Goal: Complete application form: Complete application form

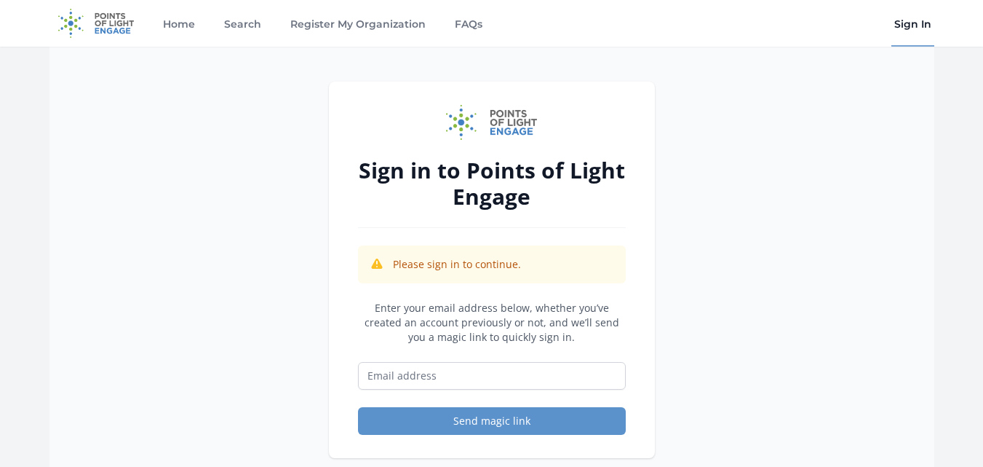
scroll to position [179, 0]
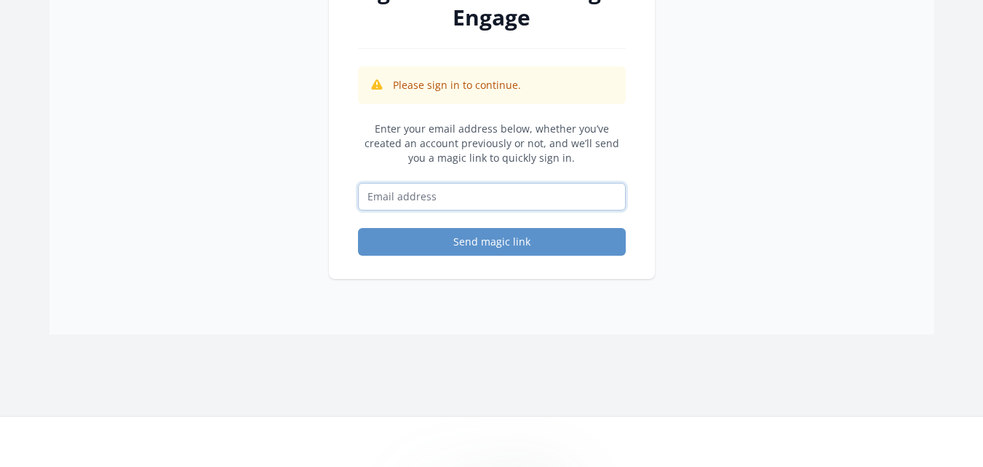
click at [397, 190] on input "Email address" at bounding box center [492, 197] width 268 height 28
type input "[EMAIL_ADDRESS][DOMAIN_NAME]"
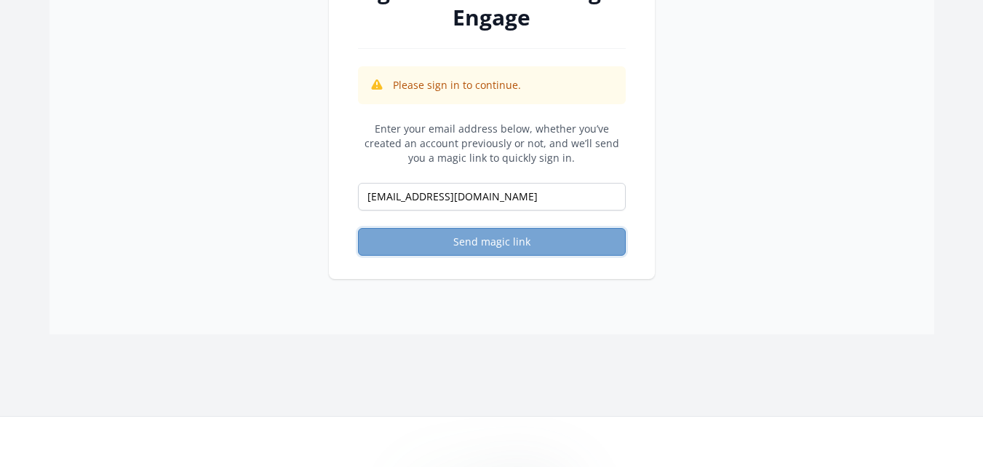
click at [477, 236] on button "Send magic link" at bounding box center [492, 242] width 268 height 28
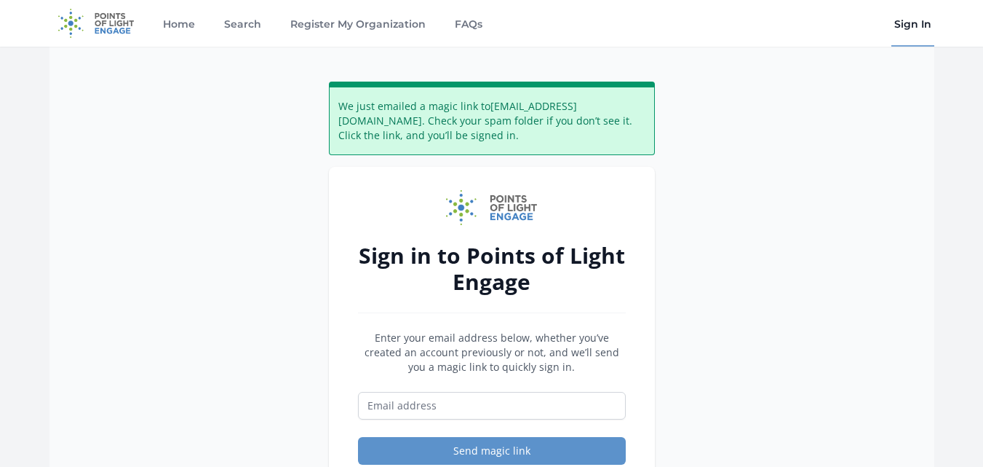
scroll to position [57, 0]
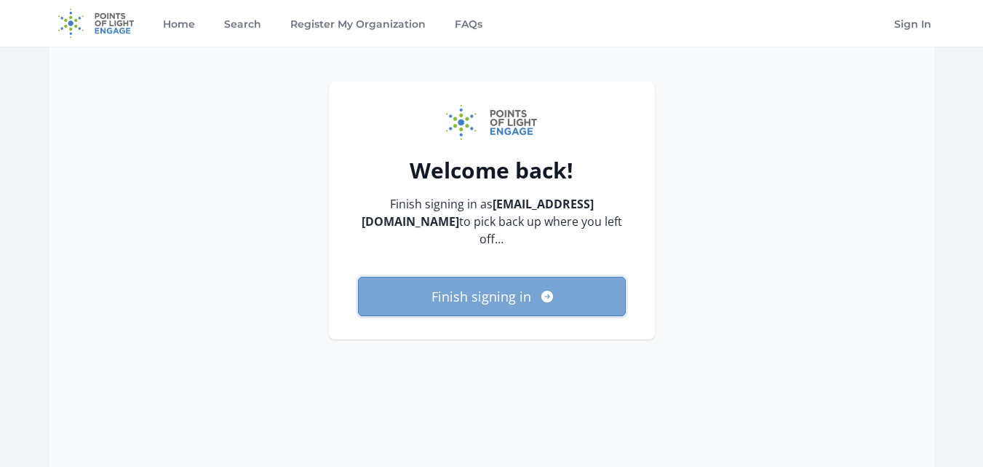
drag, startPoint x: 462, startPoint y: 273, endPoint x: 454, endPoint y: 271, distance: 8.1
click at [454, 277] on button "Finish signing in" at bounding box center [492, 296] width 268 height 39
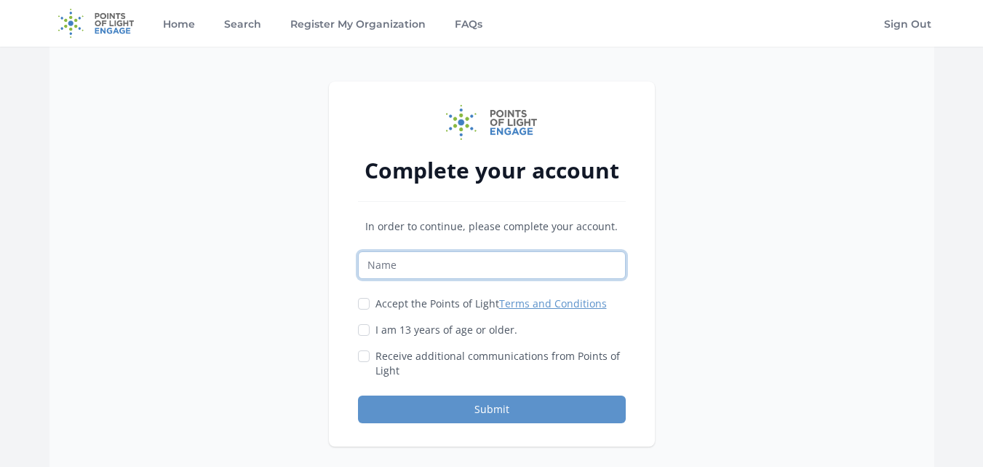
click at [454, 271] on input "Name" at bounding box center [492, 265] width 268 height 28
click at [384, 255] on input "Name" at bounding box center [492, 265] width 268 height 28
click at [361, 223] on p "In order to continue, please complete your account." at bounding box center [492, 226] width 268 height 15
click at [437, 271] on input "Name" at bounding box center [492, 265] width 268 height 28
click at [358, 298] on input "Accept the Points of Light Terms and Conditions" at bounding box center [364, 304] width 12 height 12
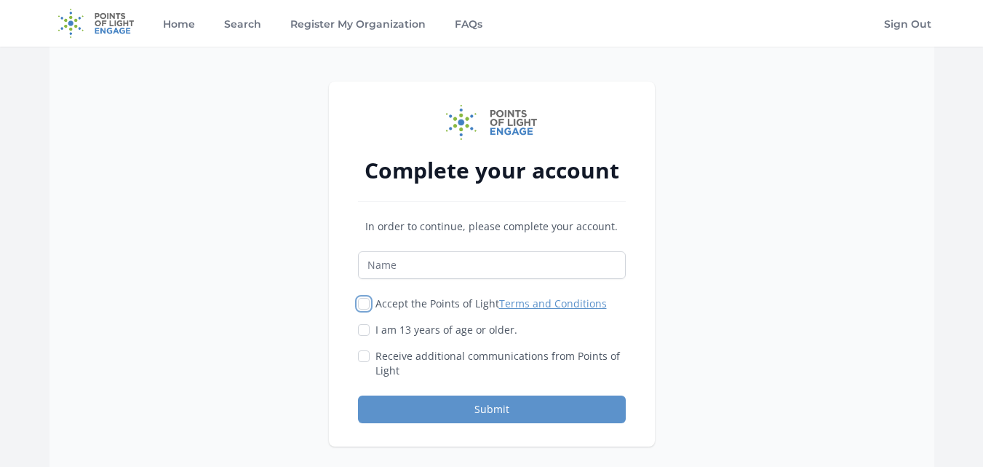
checkbox input "true"
click at [367, 326] on input "I am 13 years of age or older." at bounding box center [364, 330] width 12 height 12
checkbox input "true"
click at [407, 258] on input "Name" at bounding box center [492, 265] width 268 height 28
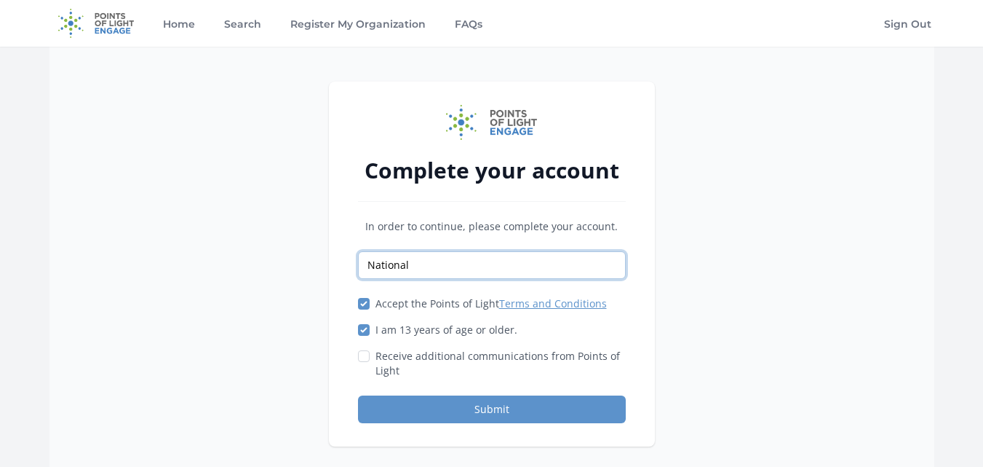
type input "National Student Research Initiative"
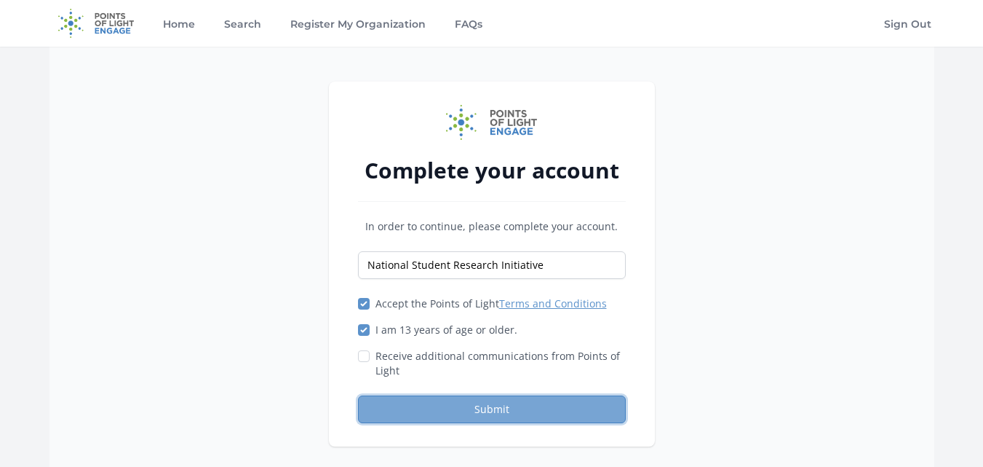
click at [461, 416] on button "Submit" at bounding box center [492, 409] width 268 height 28
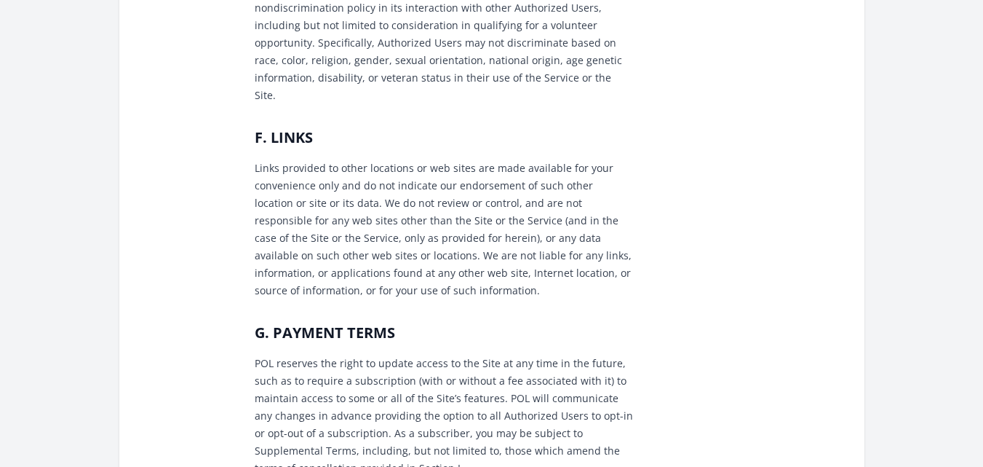
scroll to position [1705, 0]
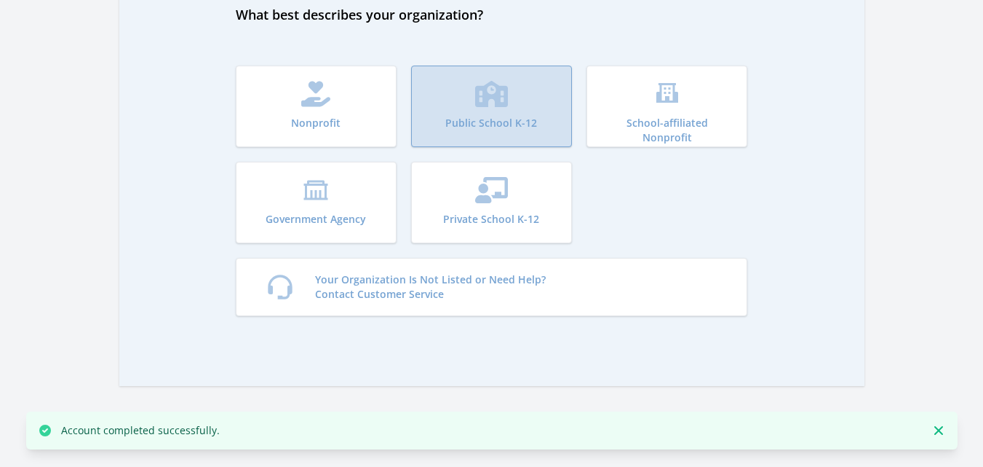
scroll to position [79, 0]
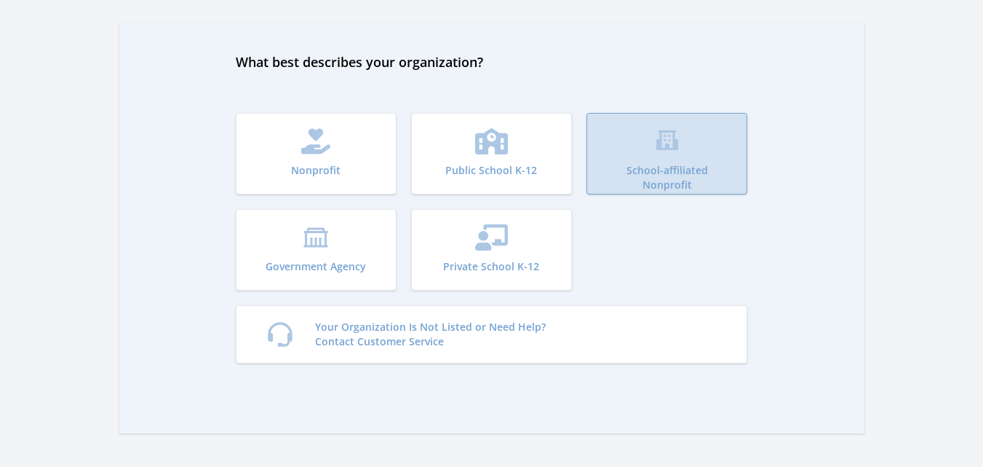
click at [634, 184] on p "School-affiliated Nonprofit" at bounding box center [667, 177] width 119 height 29
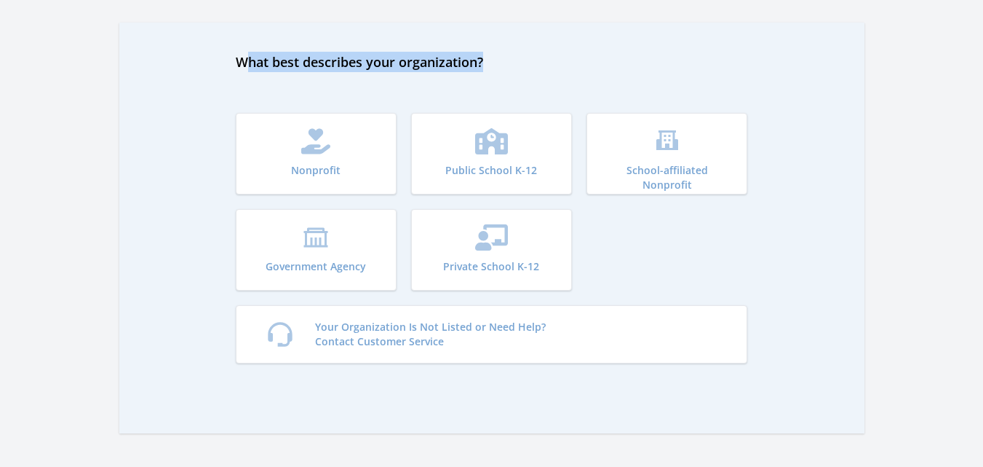
drag, startPoint x: 492, startPoint y: 66, endPoint x: 245, endPoint y: 47, distance: 247.5
click at [245, 47] on div "What best describes your organization? Nonprofit Public School K-12 School-affi…" at bounding box center [491, 228] width 745 height 410
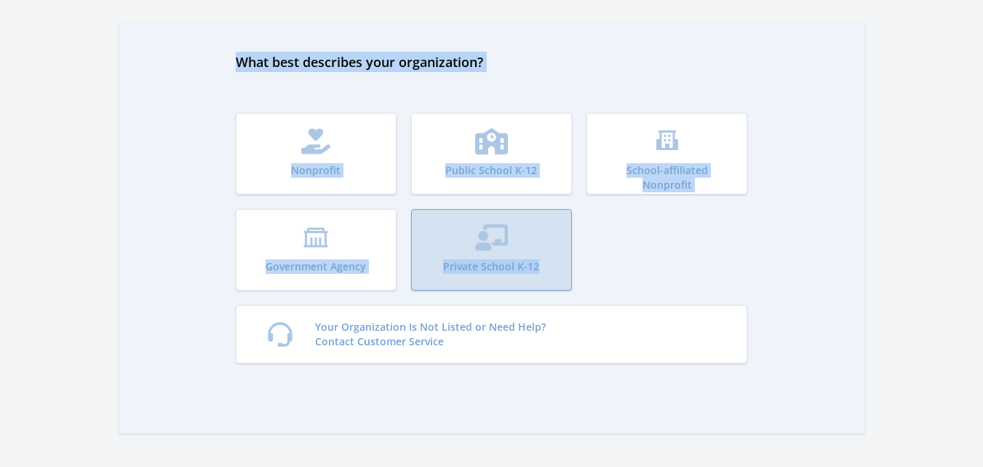
drag, startPoint x: 207, startPoint y: 65, endPoint x: 539, endPoint y: 265, distance: 387.6
click at [539, 265] on div "What best describes your organization? Nonprofit Public School K-12 School-affi…" at bounding box center [491, 228] width 745 height 410
copy div "What best describes your organization? Nonprofit Public School K-12 School-affi…"
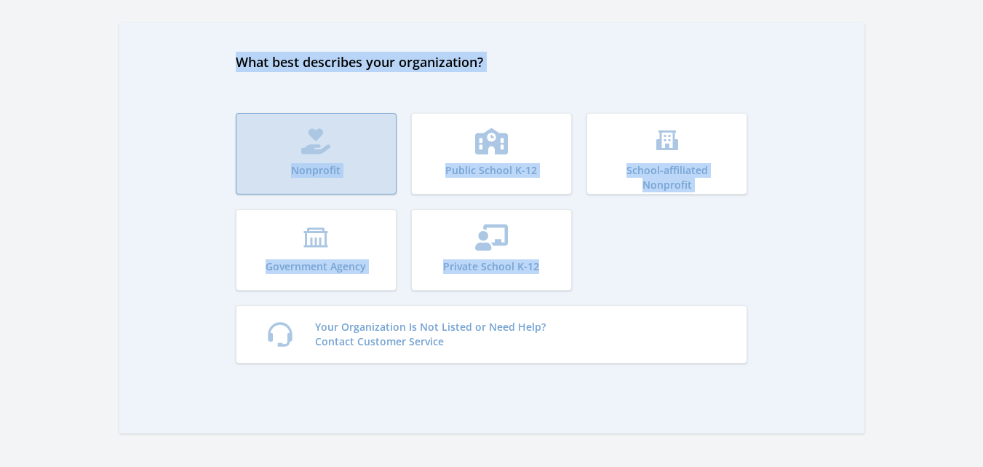
click at [330, 167] on p "Nonprofit" at bounding box center [315, 170] width 49 height 15
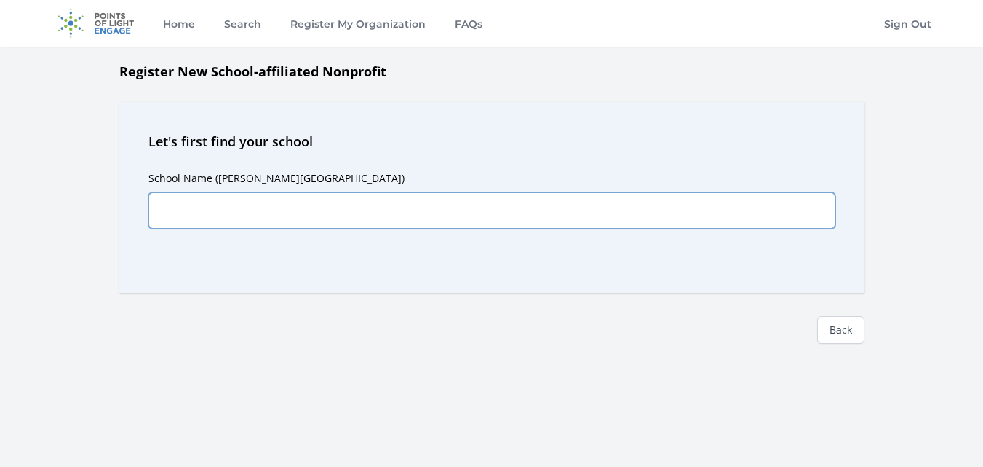
click at [538, 209] on input "School Name ([PERSON_NAME][GEOGRAPHIC_DATA])" at bounding box center [491, 210] width 687 height 36
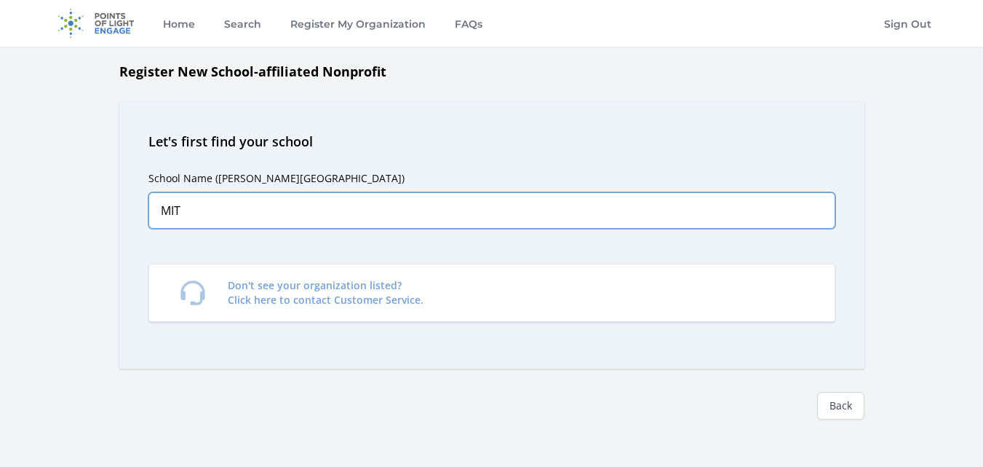
type input "MIT"
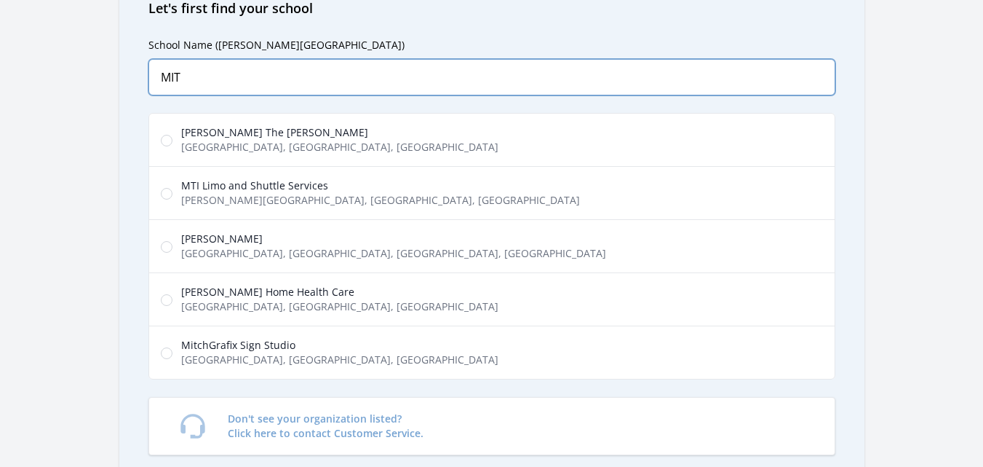
scroll to position [135, 0]
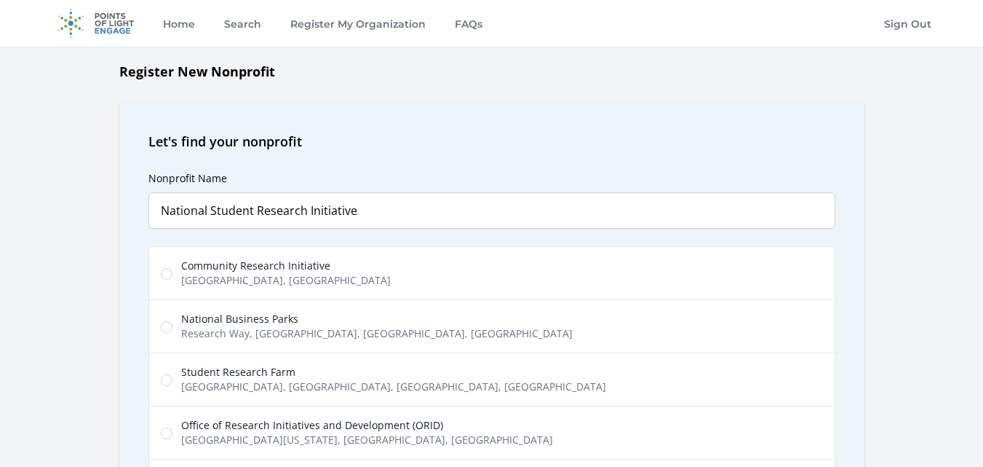
click at [341, 205] on input "National Student Research Initiative" at bounding box center [491, 210] width 687 height 36
click at [371, 209] on input "National Student Research Initiative" at bounding box center [491, 210] width 687 height 36
type input "National Student Research Initiative"
click at [432, 180] on div "Nonprofit Name National Student Research Initiative Predictions Community Resea…" at bounding box center [491, 378] width 687 height 454
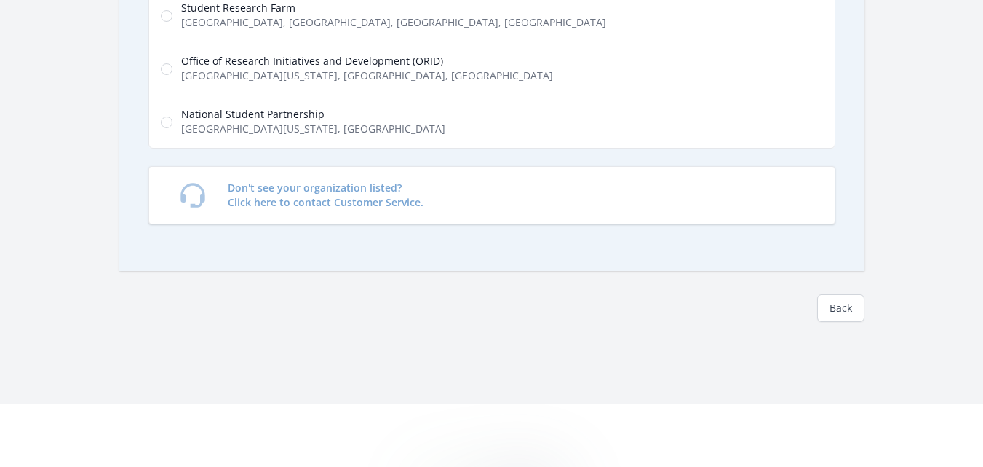
scroll to position [365, 0]
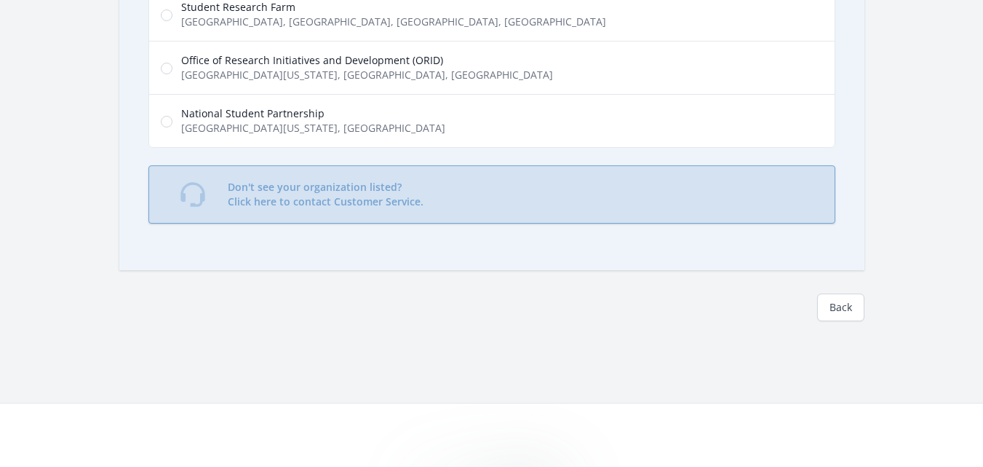
click at [482, 209] on link "Don't see your organization listed? Click here to contact Customer Service." at bounding box center [491, 194] width 687 height 58
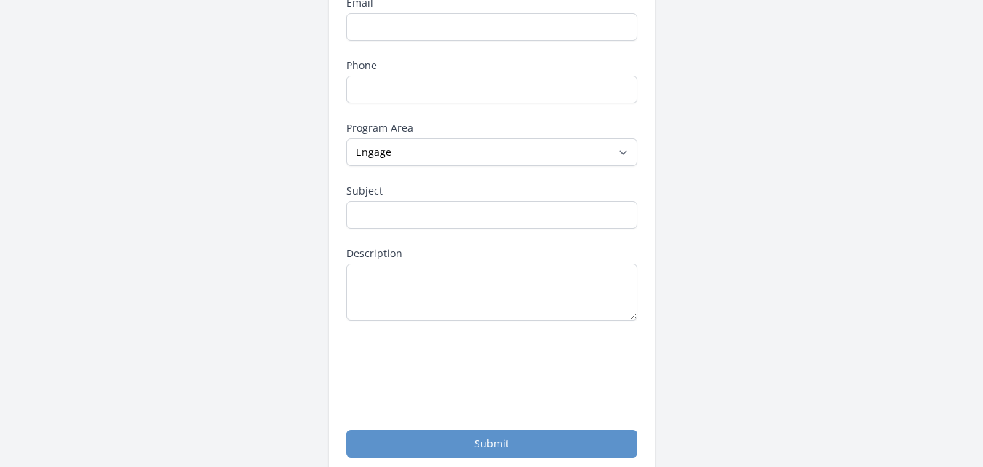
scroll to position [210, 0]
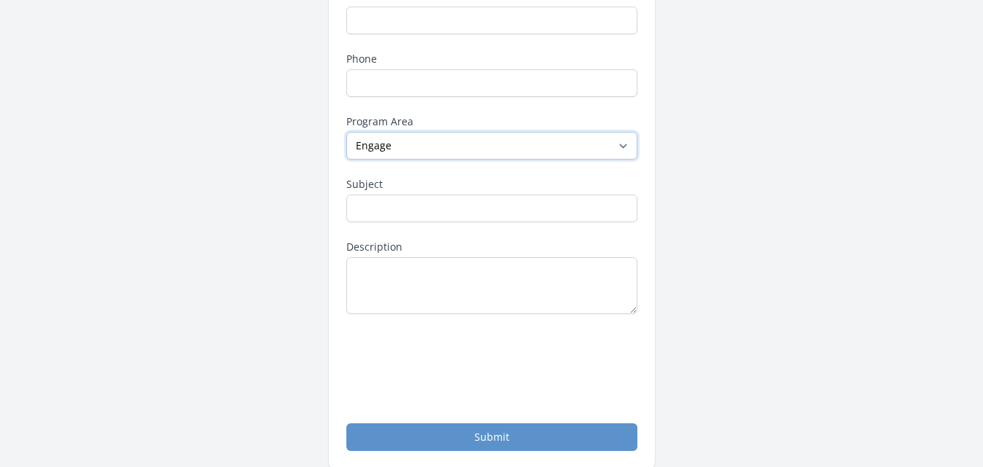
click at [485, 149] on select "--None-- Daily Point of Light Award Disney Family Volunteer Rewards Global Netw…" at bounding box center [491, 146] width 291 height 28
click at [484, 146] on select "--None-- Daily Point of Light Award Disney Family Volunteer Rewards Global Netw…" at bounding box center [491, 146] width 291 height 28
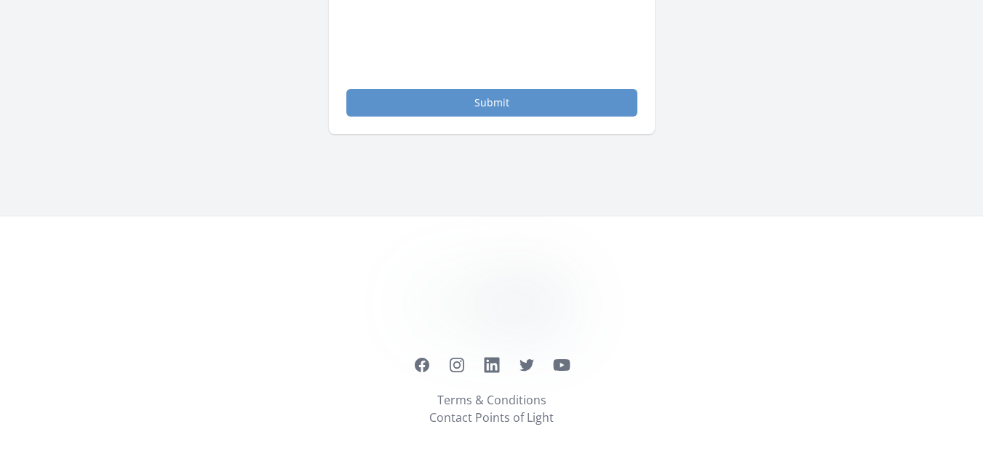
scroll to position [0, 0]
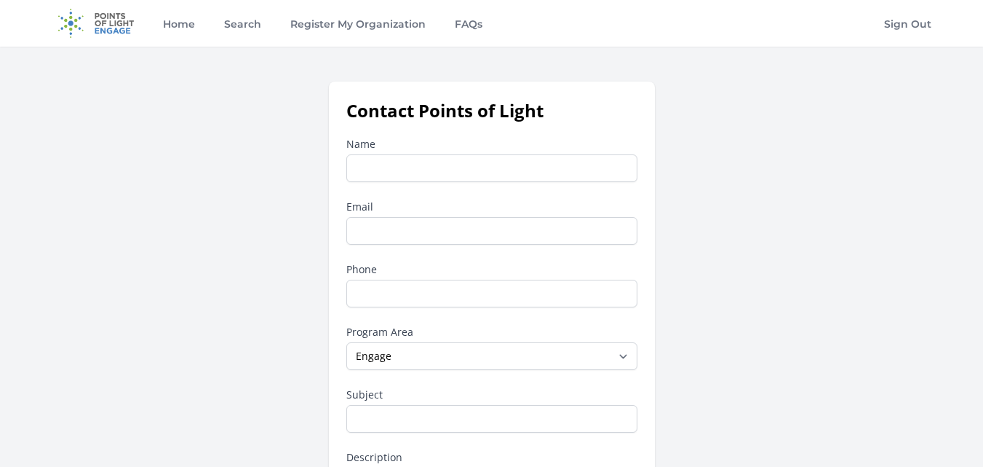
click at [293, 111] on div "Contact Points of Light Name Email Phone Program Area --None-- Daily Point of L…" at bounding box center [491, 380] width 885 height 597
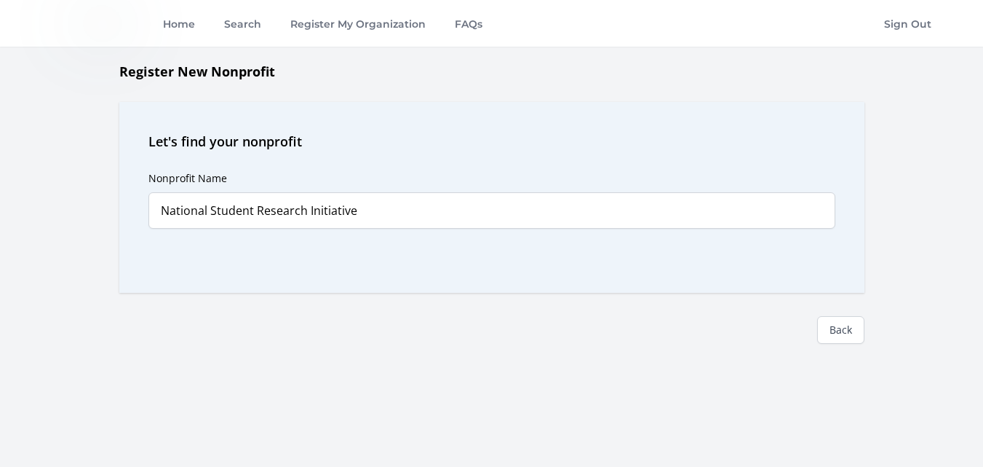
scroll to position [251, 0]
